Goal: Task Accomplishment & Management: Manage account settings

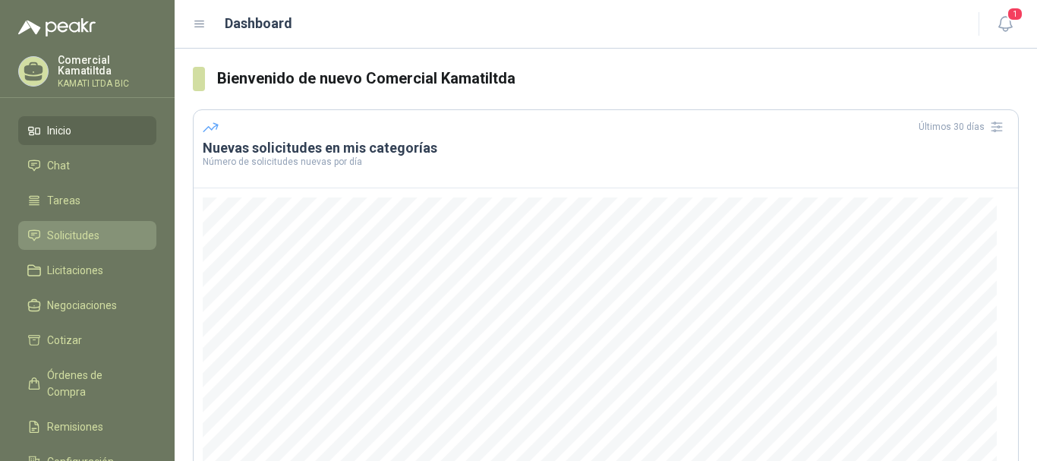
click at [105, 230] on li "Solicitudes" at bounding box center [87, 235] width 120 height 17
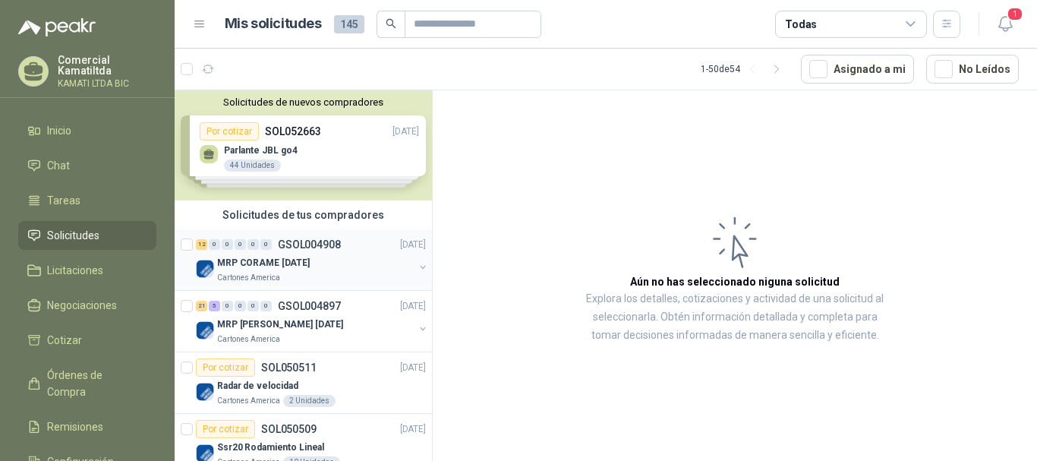
click at [357, 254] on link "12 0 0 0 0 0 GSOL004908 [DATE] MRP CORAME [DATE] Cartones America" at bounding box center [312, 259] width 233 height 49
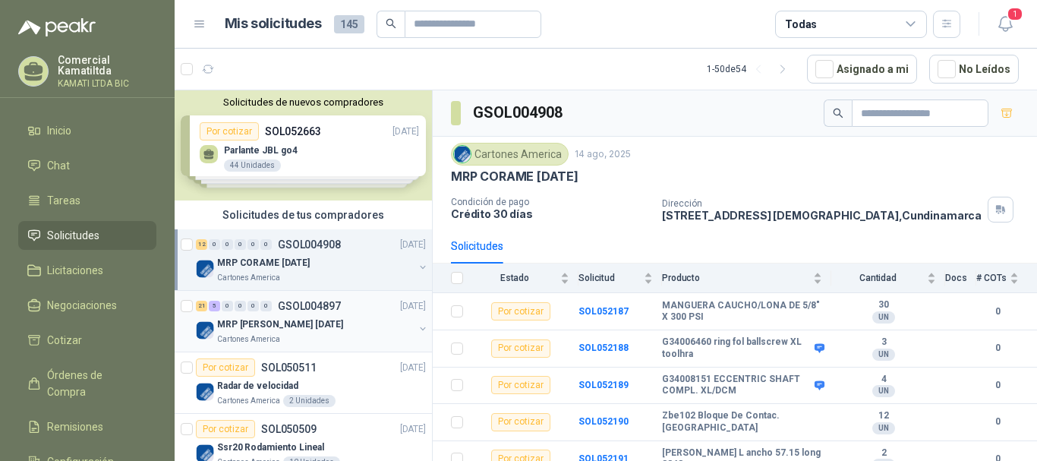
scroll to position [76, 0]
